Goal: Find specific page/section: Find specific page/section

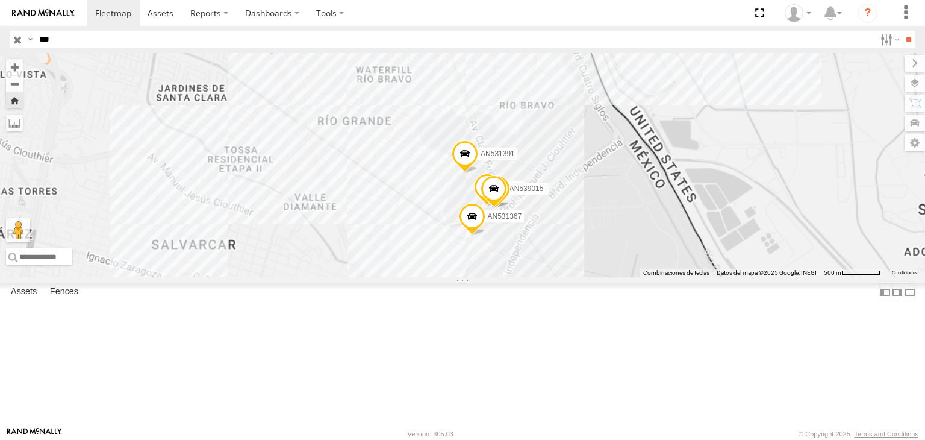
click at [58, 44] on input "***" at bounding box center [454, 39] width 841 height 17
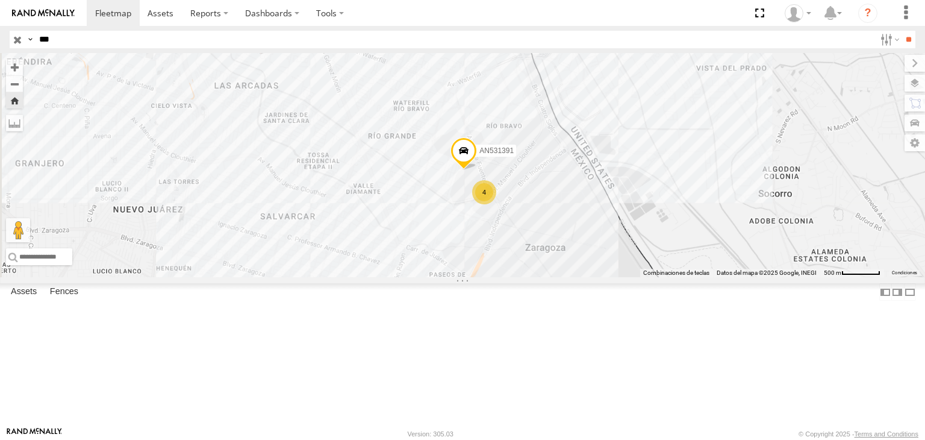
type input "***"
click at [902, 31] on input "**" at bounding box center [909, 39] width 14 height 17
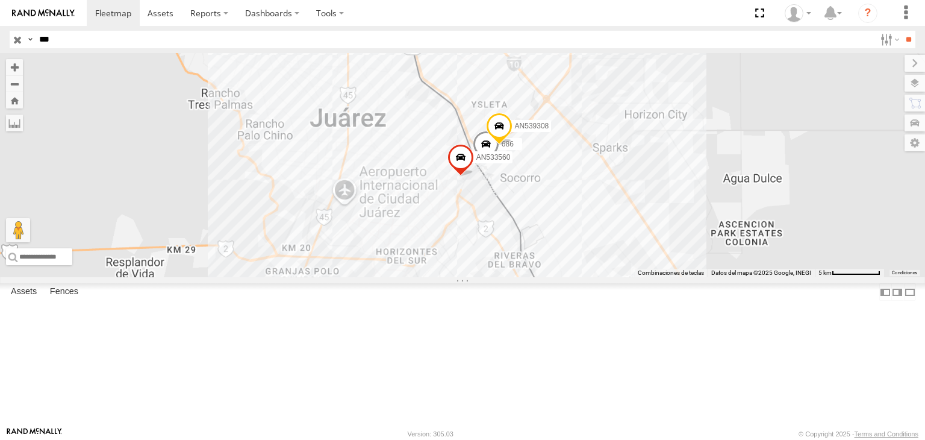
click at [0, 0] on div "FLEX SUR" at bounding box center [0, 0] width 0 height 0
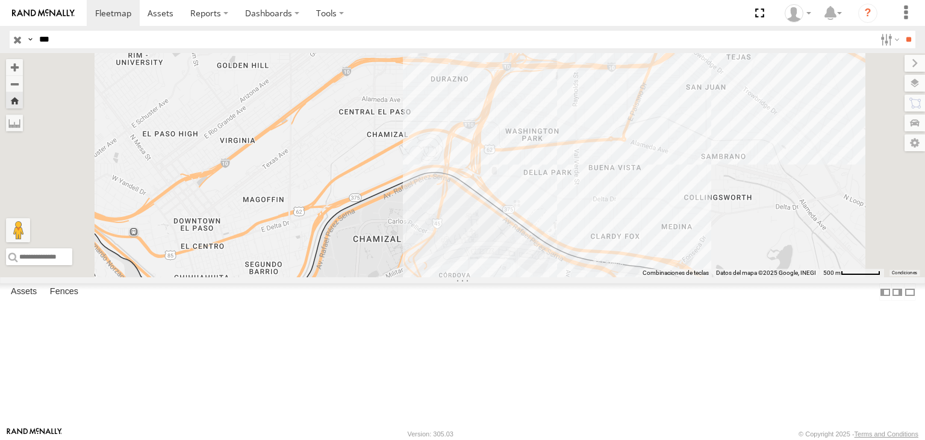
click at [0, 0] on div "560" at bounding box center [0, 0] width 0 height 0
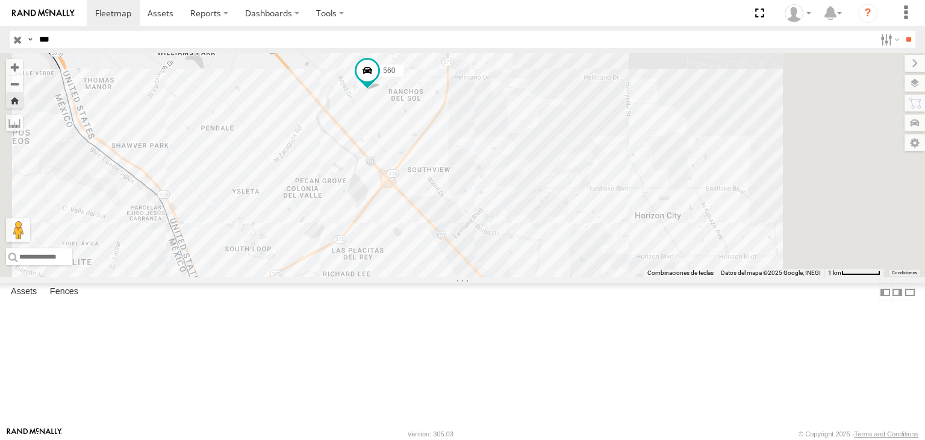
click at [21, 35] on input "button" at bounding box center [18, 39] width 16 height 17
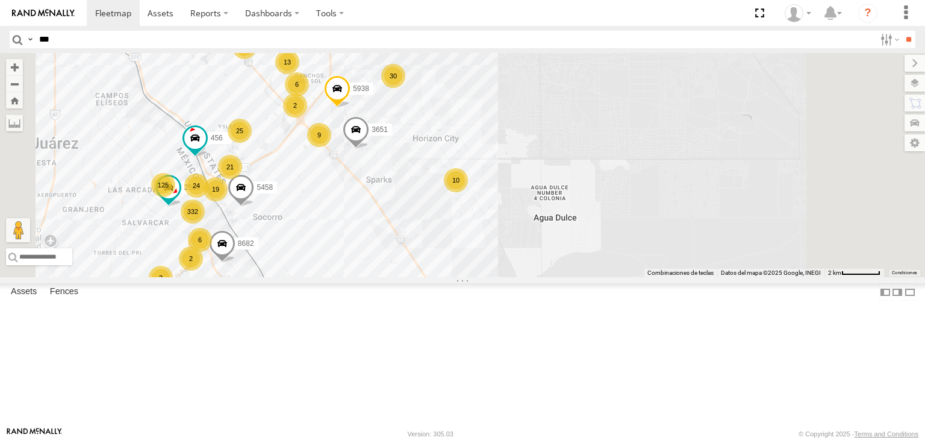
drag, startPoint x: 455, startPoint y: 245, endPoint x: 479, endPoint y: 240, distance: 24.6
click at [476, 242] on div "AN531610 015910001811580 125 18 332 30 24 21 19 6 2 2 25 9 10 6 5458 NISSAN 063…" at bounding box center [462, 165] width 925 height 224
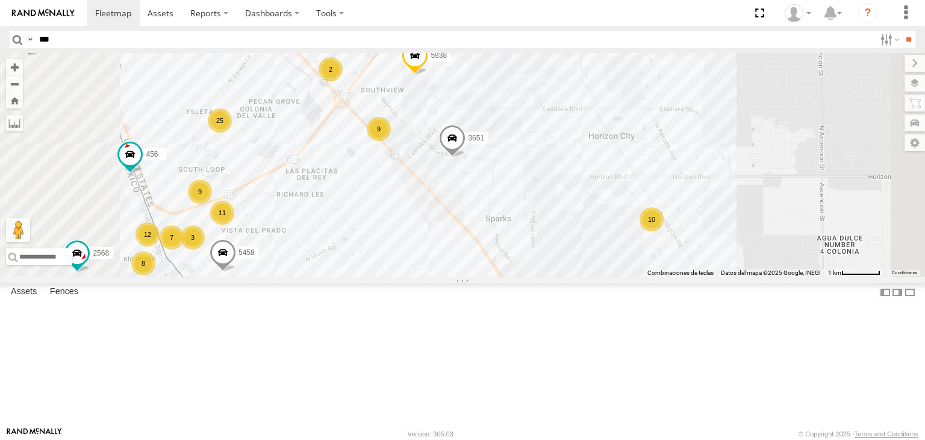
drag, startPoint x: 484, startPoint y: 217, endPoint x: 492, endPoint y: 164, distance: 53.6
click at [493, 172] on div "AN531610 015910001811580 5458 NISSAN 063 3651 8682 5938 456 2568 3736 AN533213 …" at bounding box center [462, 165] width 925 height 224
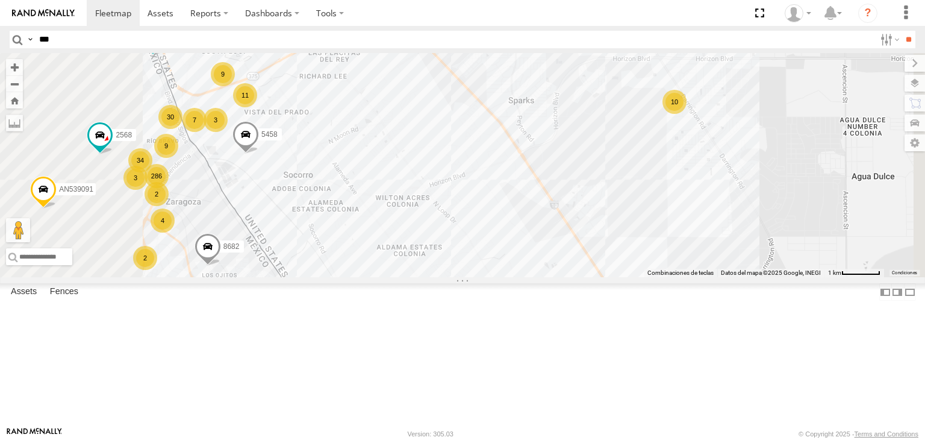
drag, startPoint x: 523, startPoint y: 133, endPoint x: 516, endPoint y: 139, distance: 9.4
click at [518, 138] on div "AN531610 015910001811580 5458 NISSAN 063 3651 8682 5938 456 2568 3736 AN533213 …" at bounding box center [462, 165] width 925 height 224
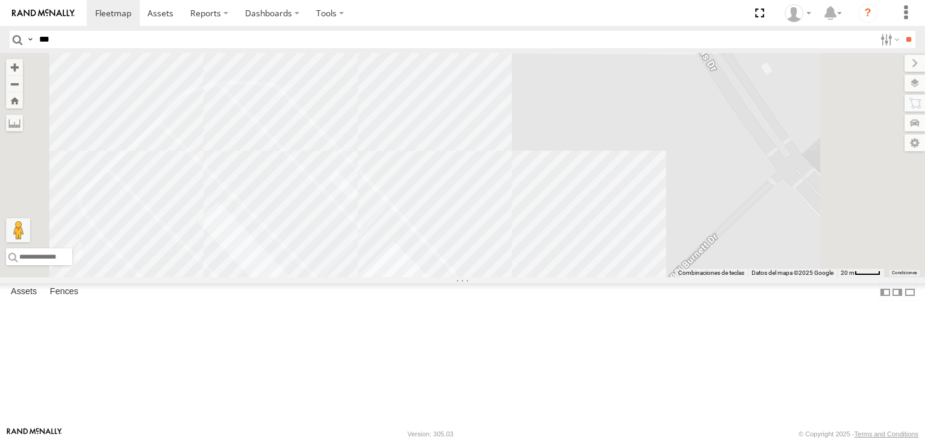
drag, startPoint x: 534, startPoint y: 180, endPoint x: 574, endPoint y: 111, distance: 79.6
click at [574, 113] on div "AN531610 015910001811580 5458 NISSAN 063 3651 8682 5938 456 2568 3736 AN533213 …" at bounding box center [462, 165] width 925 height 224
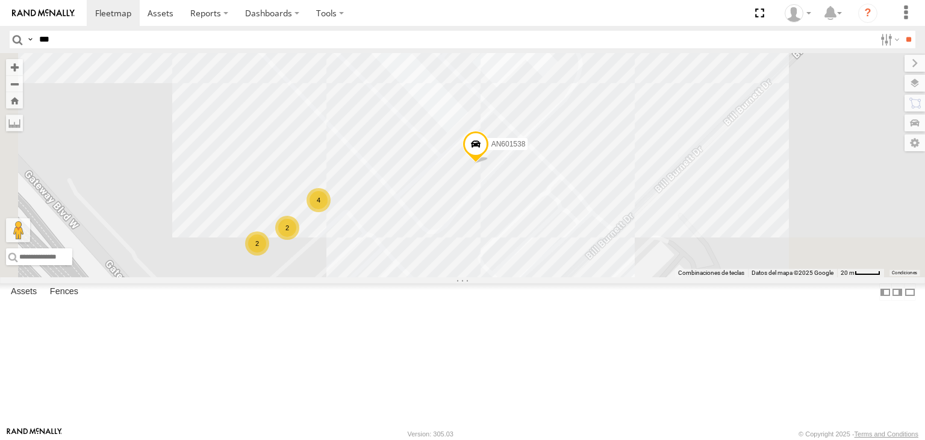
drag, startPoint x: 576, startPoint y: 182, endPoint x: 591, endPoint y: 137, distance: 47.6
click at [591, 137] on div "AN531610 015910001811580 5458 NISSAN 063 3651 8682 5938 456 2568 3736 AN533213 …" at bounding box center [462, 165] width 925 height 224
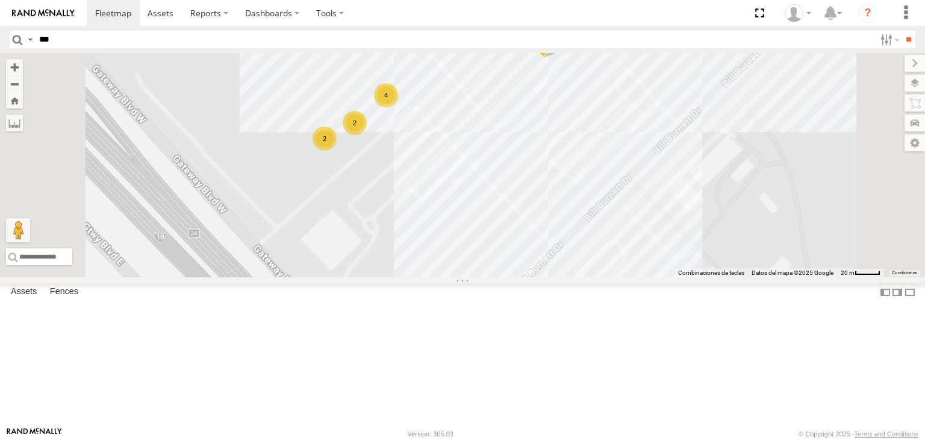
drag, startPoint x: 574, startPoint y: 157, endPoint x: 566, endPoint y: 223, distance: 67.4
click at [559, 171] on div "AN531610 015910001811580 5458 NISSAN 063 3651 8682 5938 456 2568 3736 AN533213 …" at bounding box center [462, 165] width 925 height 224
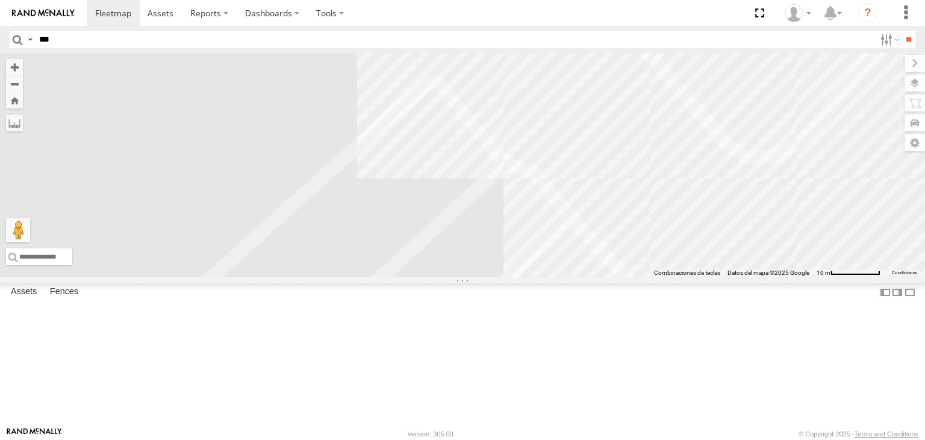
drag, startPoint x: 390, startPoint y: 236, endPoint x: 426, endPoint y: 235, distance: 35.5
click at [426, 235] on div "AN531610 015910001811580 5458 NISSAN 063 3651 8682 5938 456 2568 3736 AN533213 …" at bounding box center [462, 165] width 925 height 224
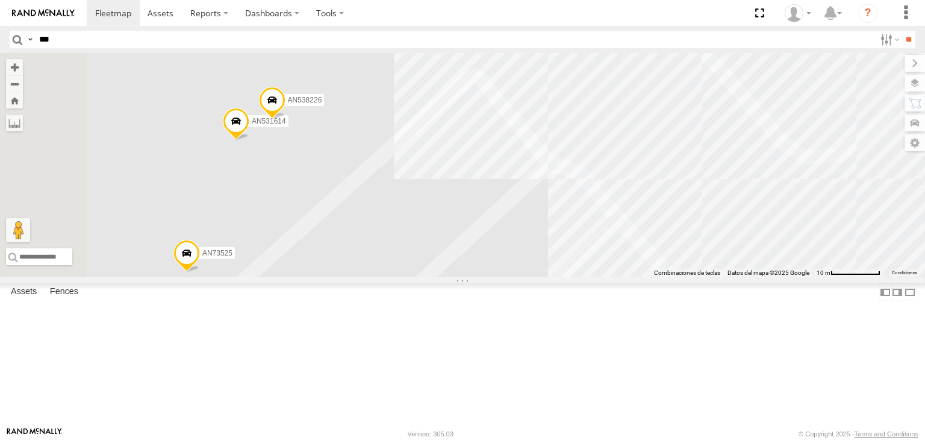
drag, startPoint x: 494, startPoint y: 182, endPoint x: 498, endPoint y: 214, distance: 32.7
click at [498, 214] on div "AN531610 015910001811580 5458 NISSAN 063 3651 8682 5938 456 2568 3736 AN533213 …" at bounding box center [462, 165] width 925 height 224
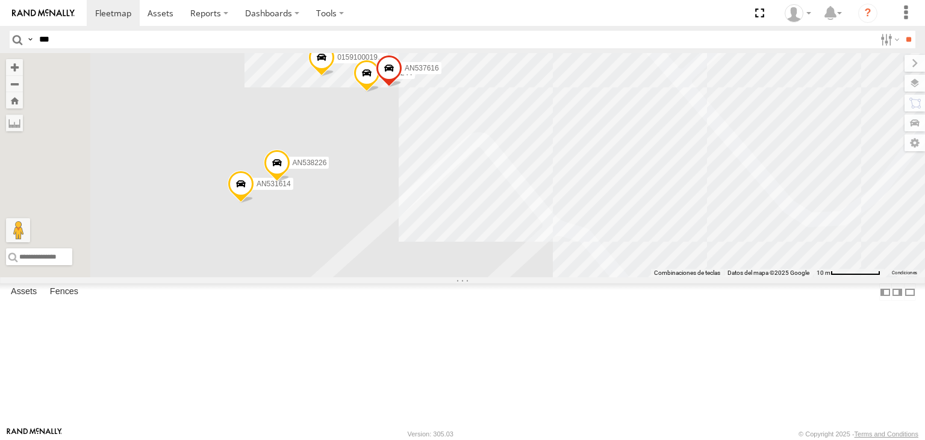
drag, startPoint x: 619, startPoint y: 143, endPoint x: 617, endPoint y: 169, distance: 26.6
click at [619, 162] on div "AN531610 015910001811580 5458 NISSAN 063 3651 8682 5938 456 2568 3736 AN533213 …" at bounding box center [462, 165] width 925 height 224
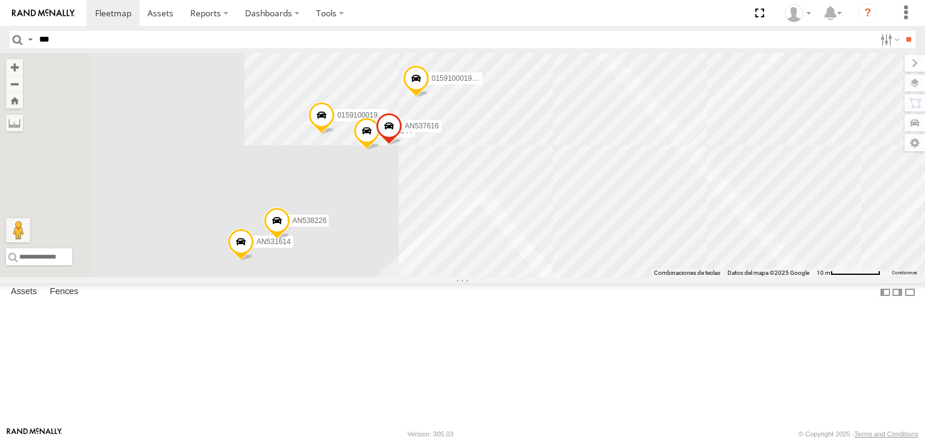
click at [380, 150] on span at bounding box center [367, 133] width 27 height 33
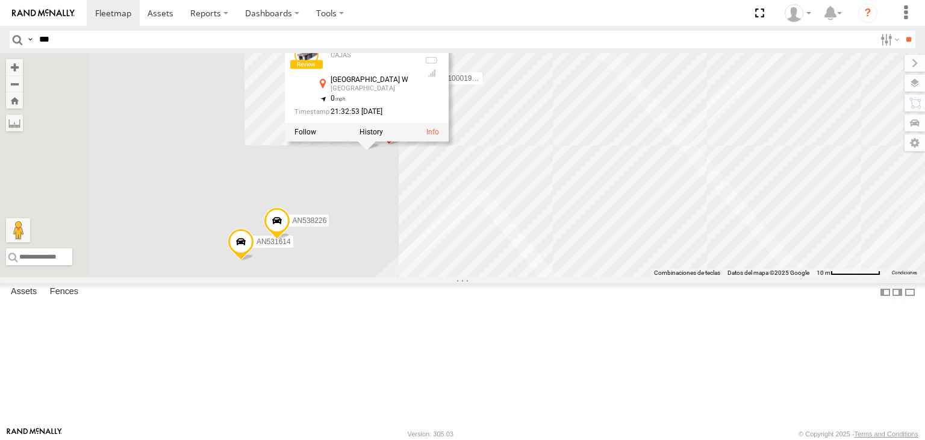
click at [522, 277] on div "AN531610 015910001811580 5458 NISSAN 063 3651 8682 5938 456 2568 3736 AN533213 …" at bounding box center [462, 165] width 925 height 224
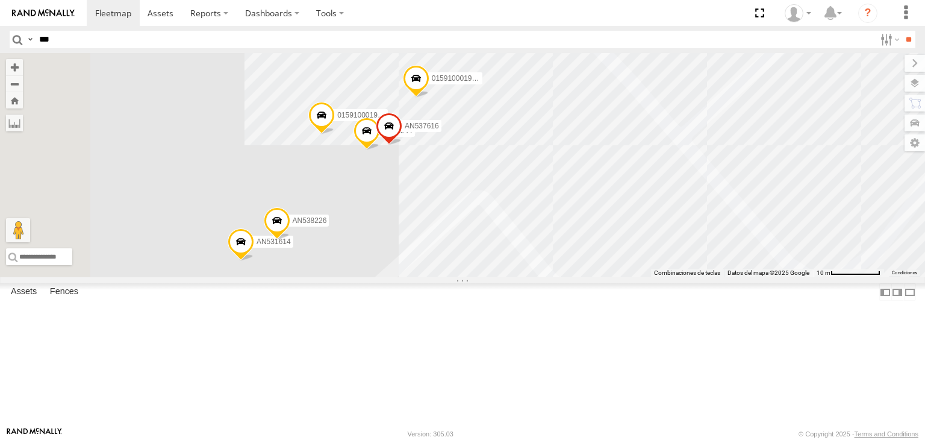
click at [516, 277] on div "AN531610 015910001811580 5458 NISSAN 063 3651 8682 5938 456 2568 3736 AN533213 …" at bounding box center [462, 165] width 925 height 224
drag, startPoint x: 527, startPoint y: 326, endPoint x: 605, endPoint y: 249, distance: 109.5
click at [605, 249] on div "AN531610 015910001811580 5458 NISSAN 063 3651 8682 5938 456 2568 3736 AN533213 …" at bounding box center [462, 165] width 925 height 224
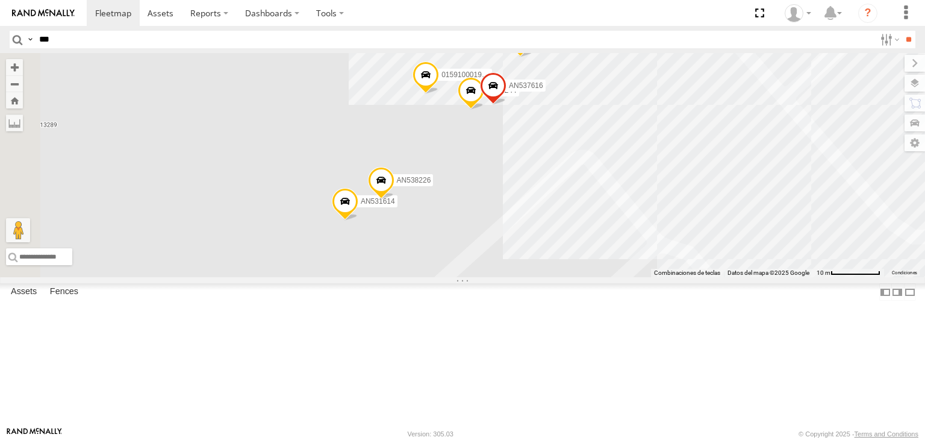
drag, startPoint x: 517, startPoint y: 301, endPoint x: 612, endPoint y: 276, distance: 97.7
click at [622, 260] on div "AN531610 015910001811580 5458 NISSAN 063 3651 8682 5938 456 2568 3736 AN533213 …" at bounding box center [462, 165] width 925 height 224
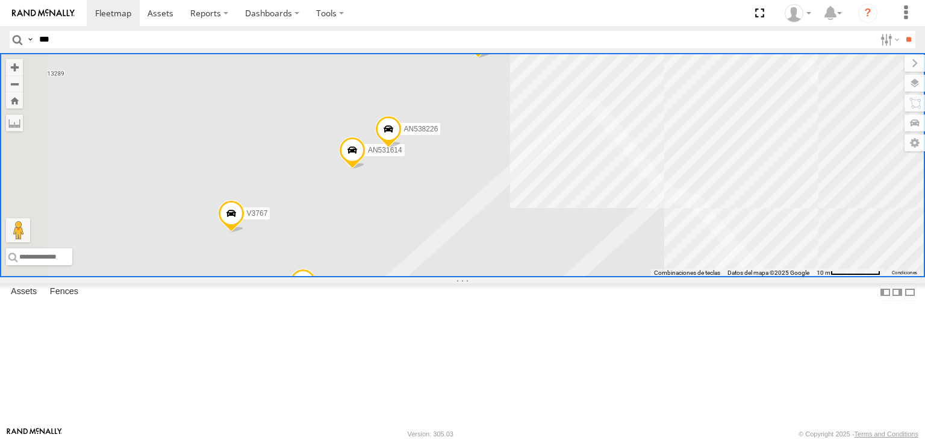
click at [483, 239] on div "AN531610 015910001811580 5458 NISSAN 063 3651 8682 5938 456 2568 3736 AN533213 …" at bounding box center [462, 165] width 925 height 224
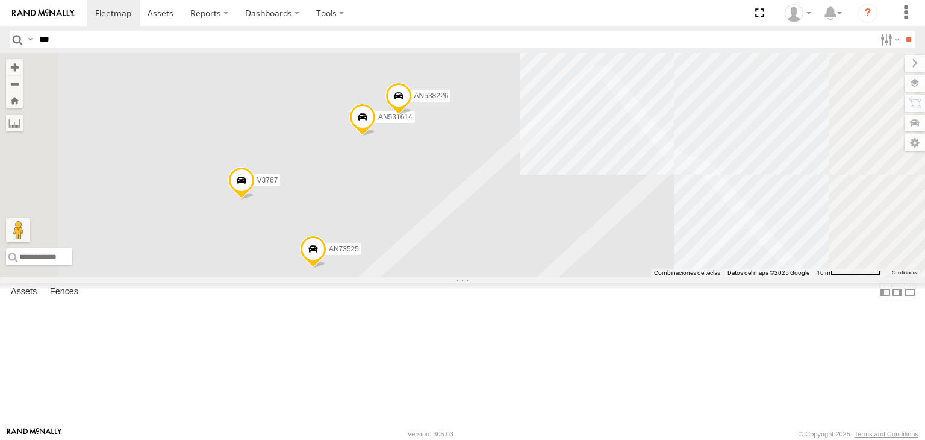
click at [402, 277] on div "AN531610 015910001811580 5458 NISSAN 063 3651 8682 5938 456 2568 3736 AN533213 …" at bounding box center [462, 165] width 925 height 224
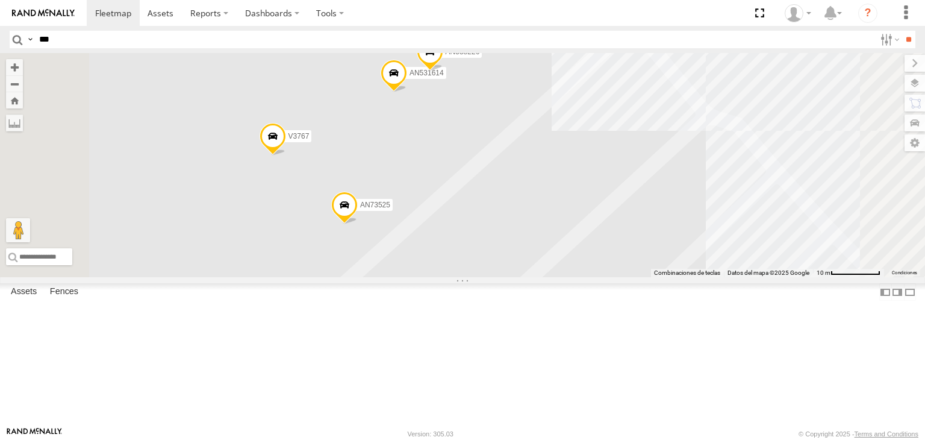
drag, startPoint x: 522, startPoint y: 334, endPoint x: 542, endPoint y: 316, distance: 27.3
click at [542, 277] on div "AN531610 015910001811580 5458 NISSAN 063 3651 8682 5938 456 2568 3736 AN533213 …" at bounding box center [462, 165] width 925 height 224
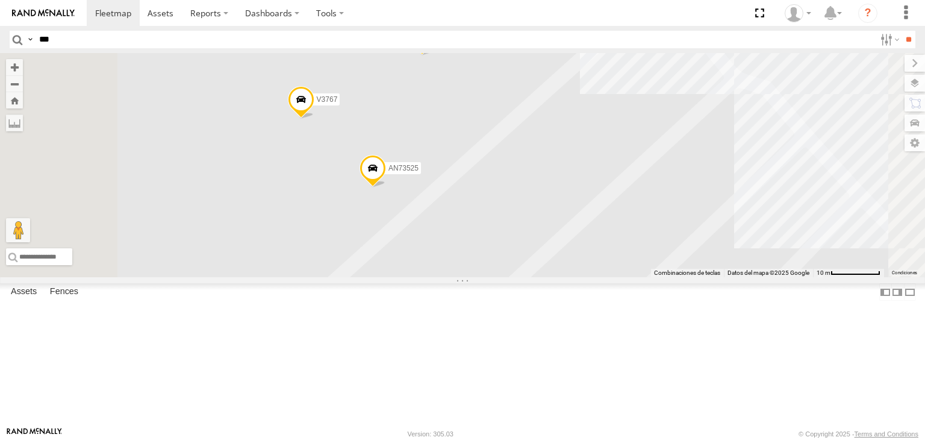
click at [114, 39] on input "***" at bounding box center [454, 39] width 841 height 17
click at [902, 31] on input "**" at bounding box center [909, 39] width 14 height 17
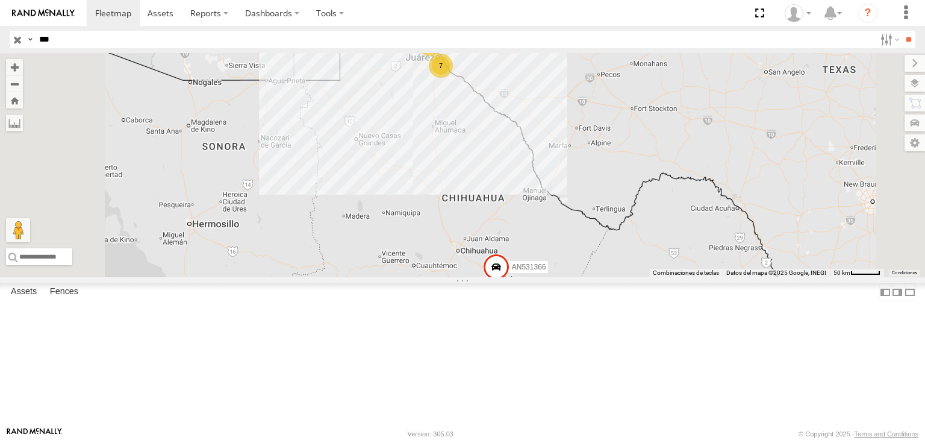
click at [0, 0] on div "313" at bounding box center [0, 0] width 0 height 0
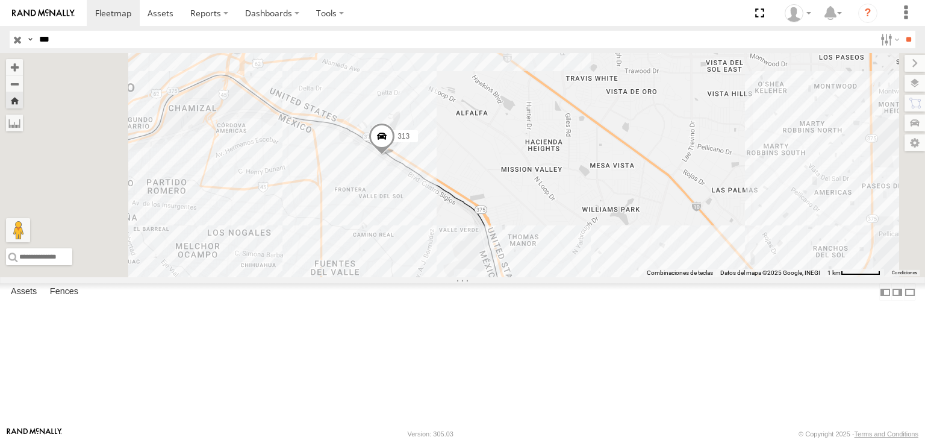
click at [395, 155] on span at bounding box center [382, 139] width 27 height 33
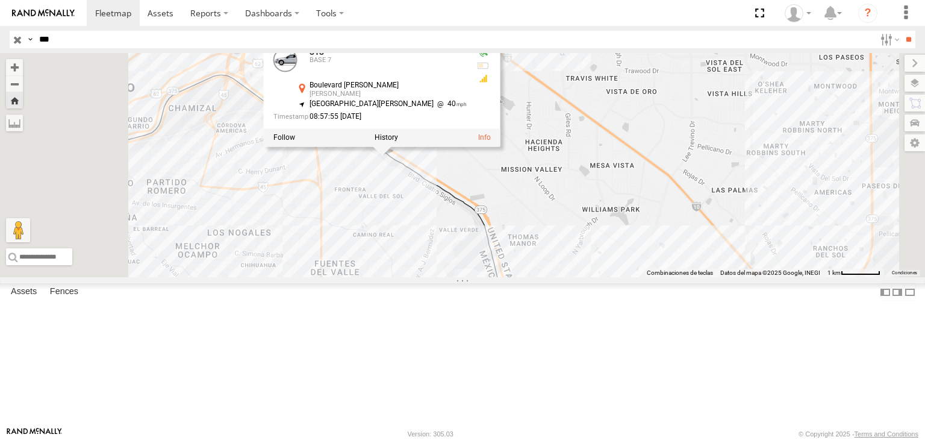
drag, startPoint x: 355, startPoint y: 258, endPoint x: 370, endPoint y: 270, distance: 19.3
click at [363, 263] on div "313 313 BASE [STREET_ADDRESS][PERSON_NAME][PERSON_NAME][PERSON_NAME] 40 08:57:5…" at bounding box center [462, 165] width 925 height 224
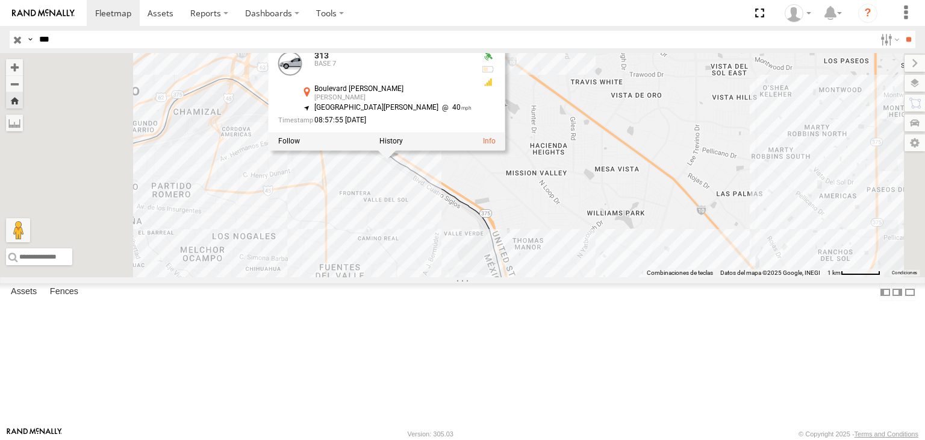
click at [96, 41] on input "***" at bounding box center [454, 39] width 841 height 17
click at [902, 31] on input "**" at bounding box center [909, 39] width 14 height 17
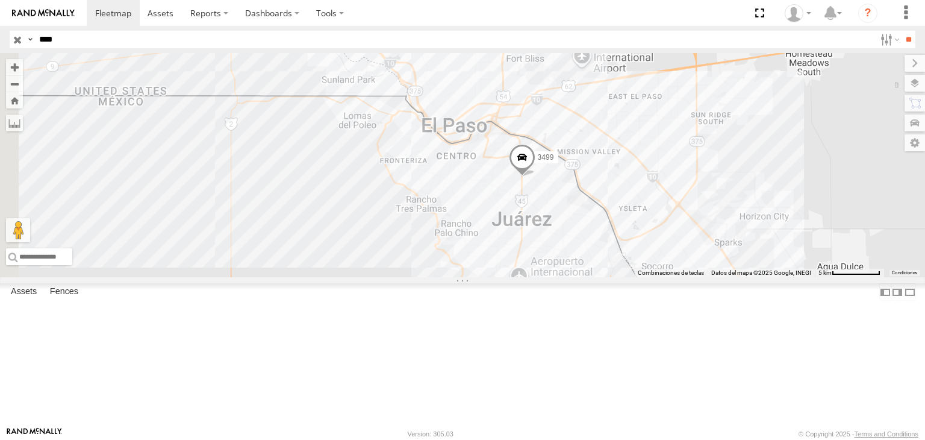
click at [0, 0] on div "3499" at bounding box center [0, 0] width 0 height 0
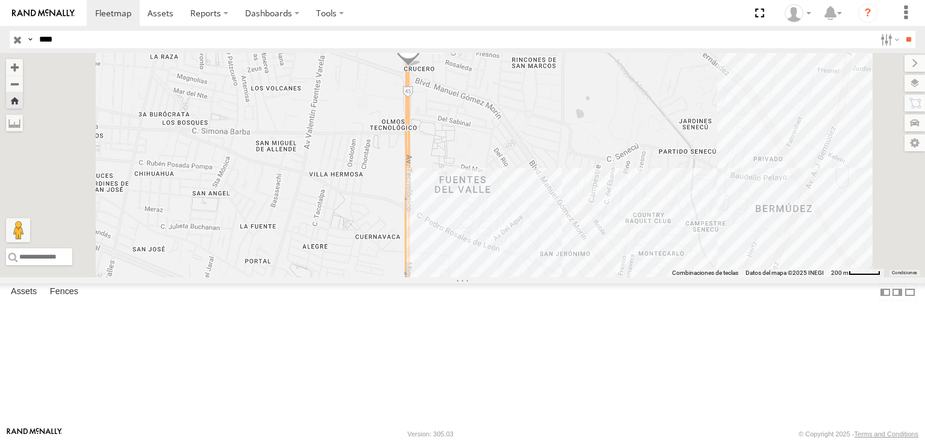
drag, startPoint x: 514, startPoint y: 158, endPoint x: 540, endPoint y: 225, distance: 71.1
click at [540, 222] on div "3499" at bounding box center [462, 165] width 925 height 224
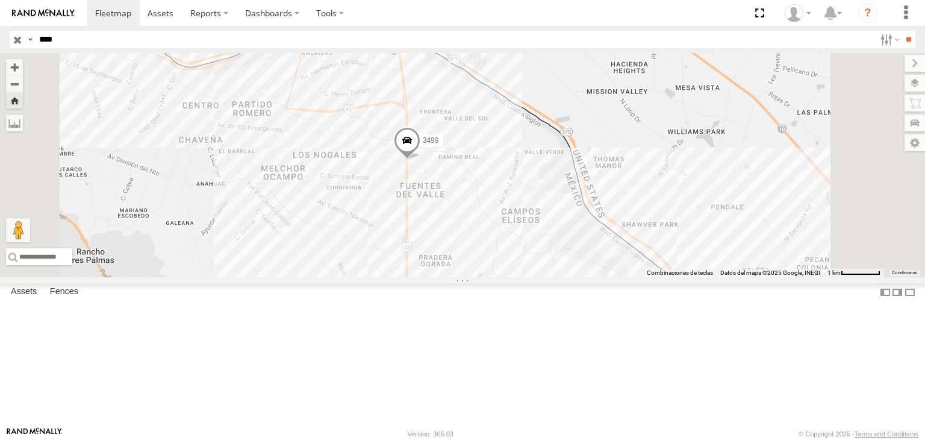
click at [539, 222] on div "3499" at bounding box center [462, 165] width 925 height 224
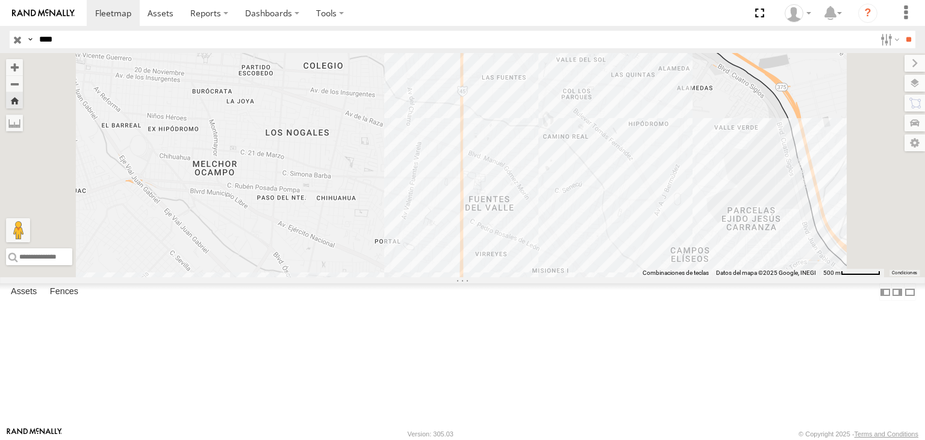
click at [179, 36] on input "****" at bounding box center [454, 39] width 841 height 17
type input "***"
click at [902, 31] on input "**" at bounding box center [909, 39] width 14 height 17
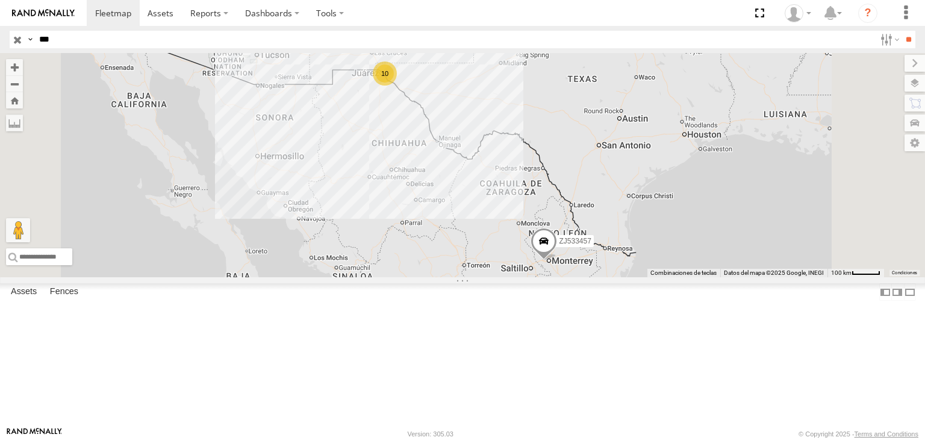
click at [0, 0] on div "Locales" at bounding box center [0, 0] width 0 height 0
